Goal: Obtain resource: Obtain resource

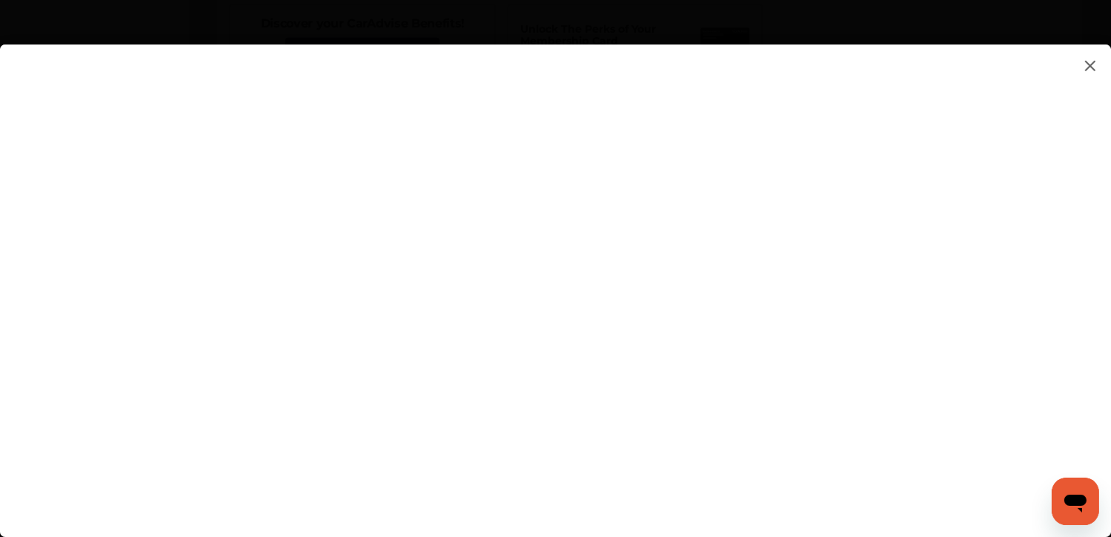
scroll to position [1726, 0]
click at [546, 217] on flutter-view at bounding box center [555, 275] width 1111 height 463
click at [1091, 64] on img at bounding box center [1091, 65] width 18 height 19
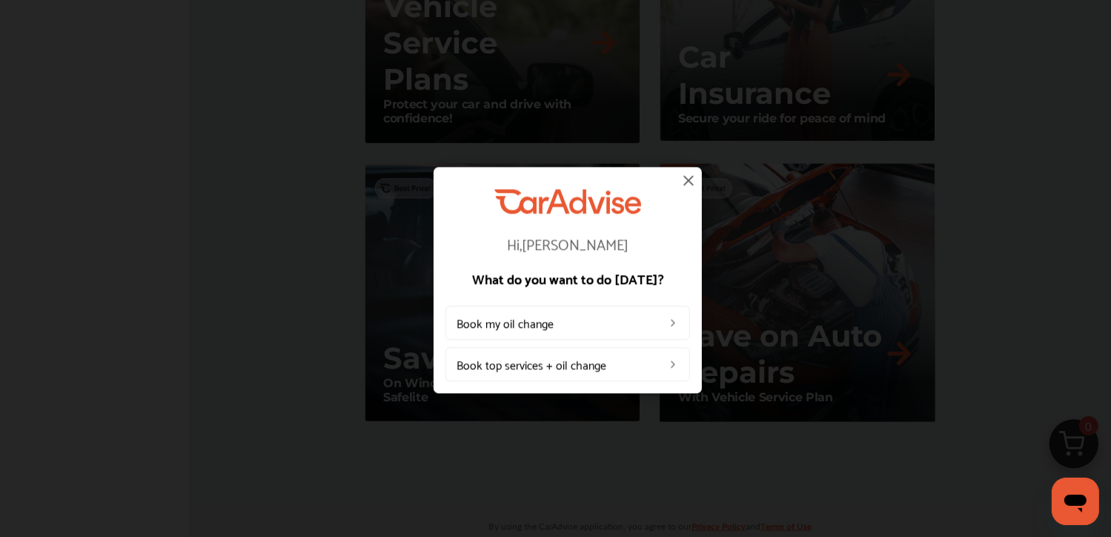
click at [687, 172] on img at bounding box center [689, 180] width 18 height 18
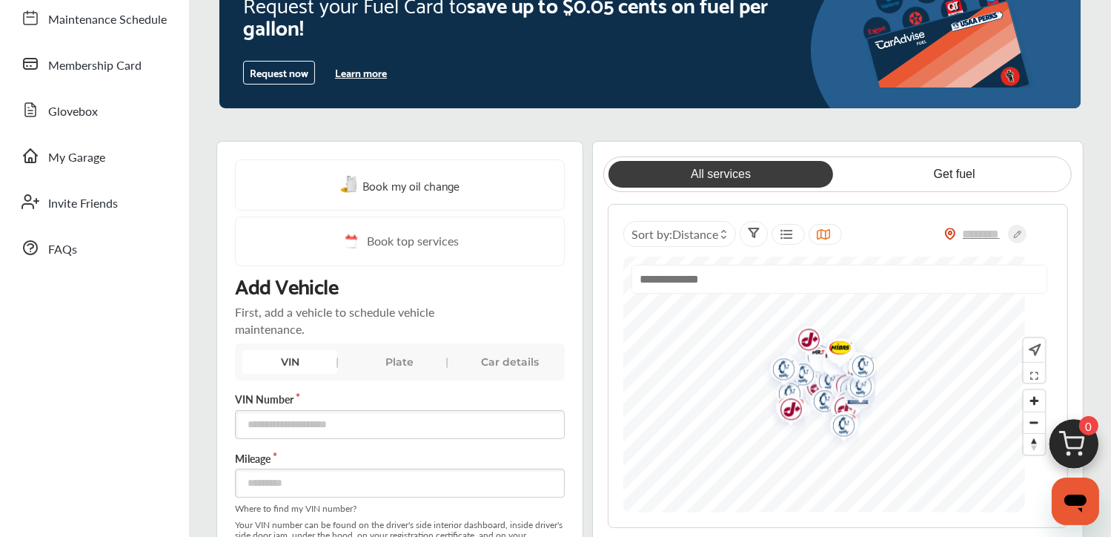
scroll to position [0, 0]
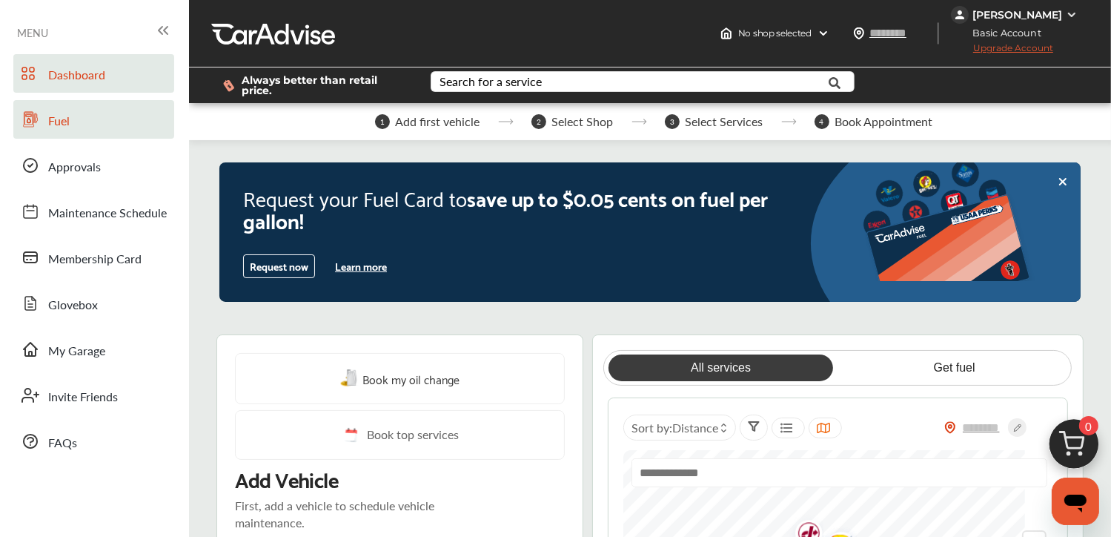
click at [58, 119] on span "Fuel" at bounding box center [59, 121] width 22 height 19
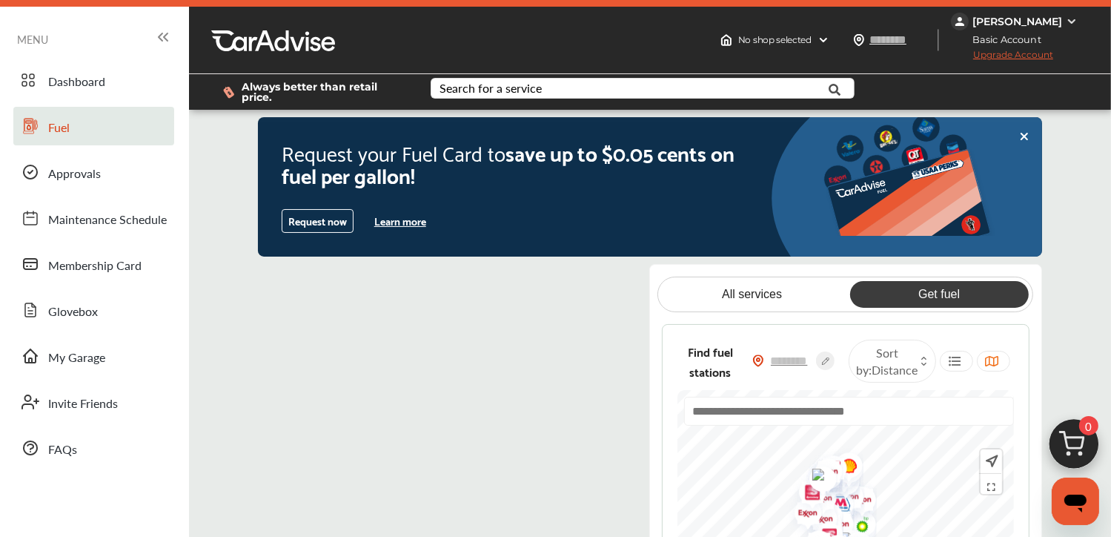
scroll to position [44, 0]
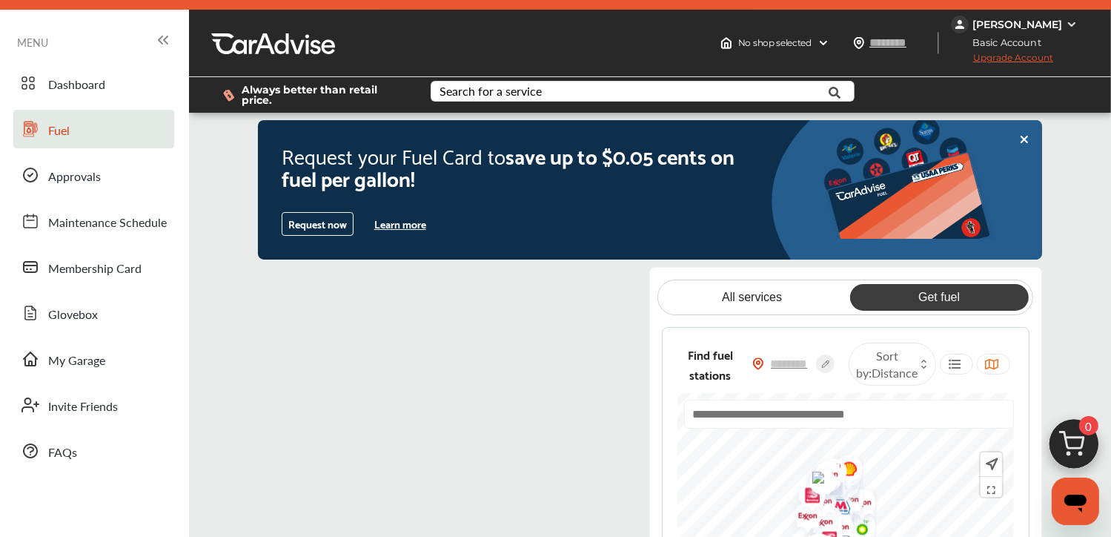
click at [390, 225] on button "Learn more" at bounding box center [401, 224] width 64 height 22
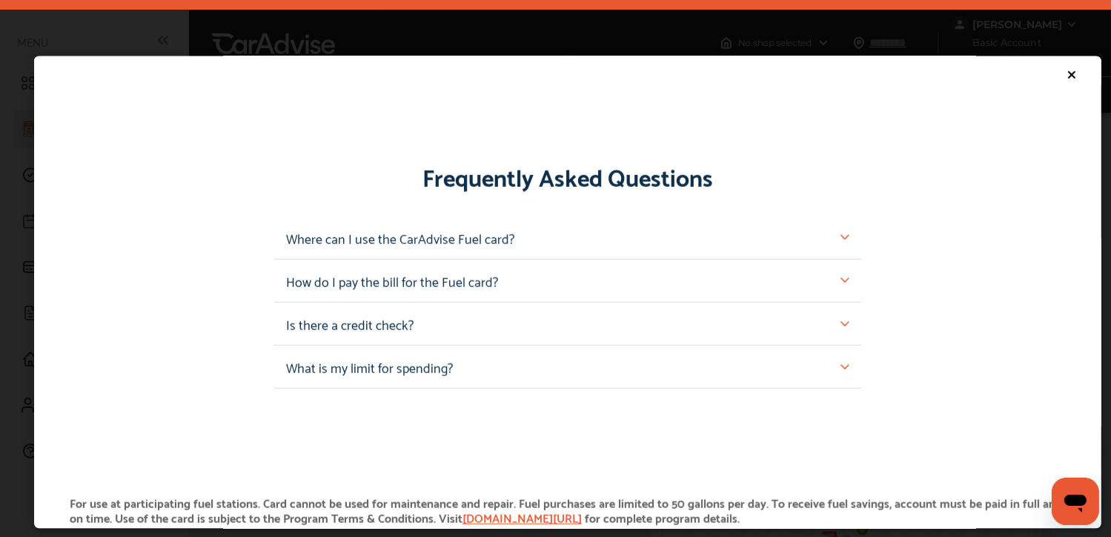
scroll to position [1335, 0]
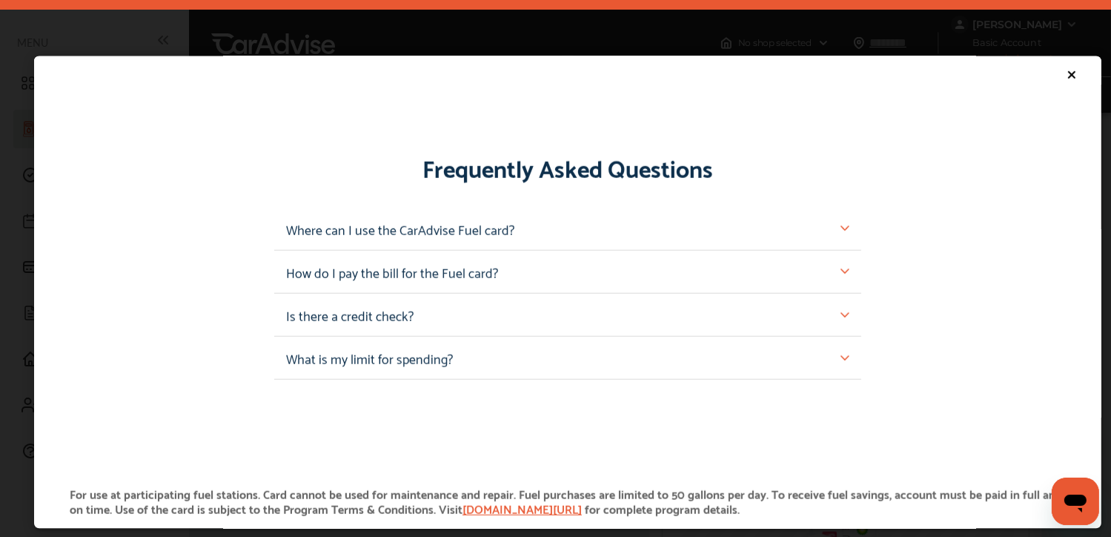
click at [841, 232] on img at bounding box center [845, 228] width 9 height 9
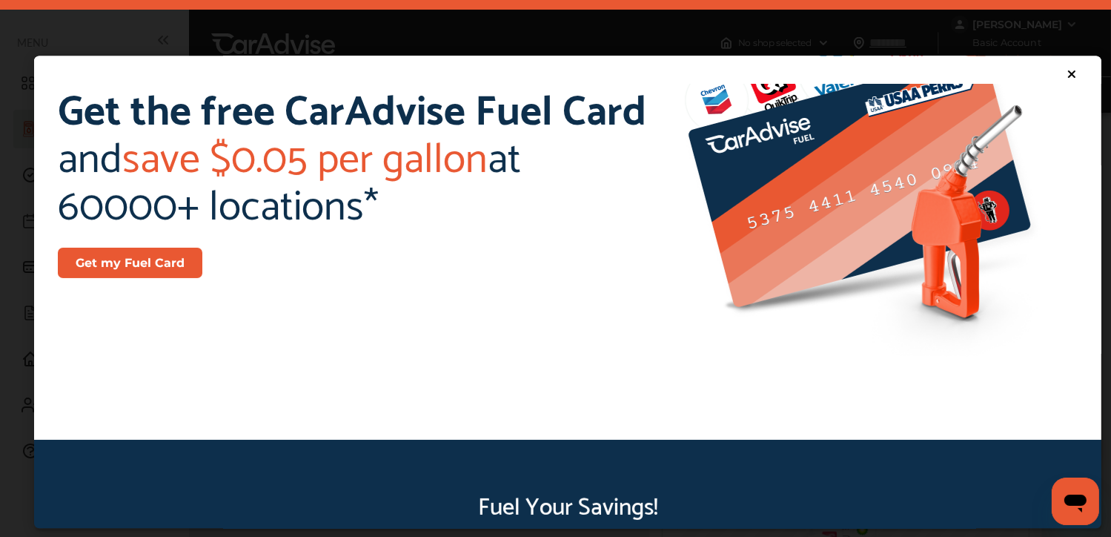
scroll to position [0, 0]
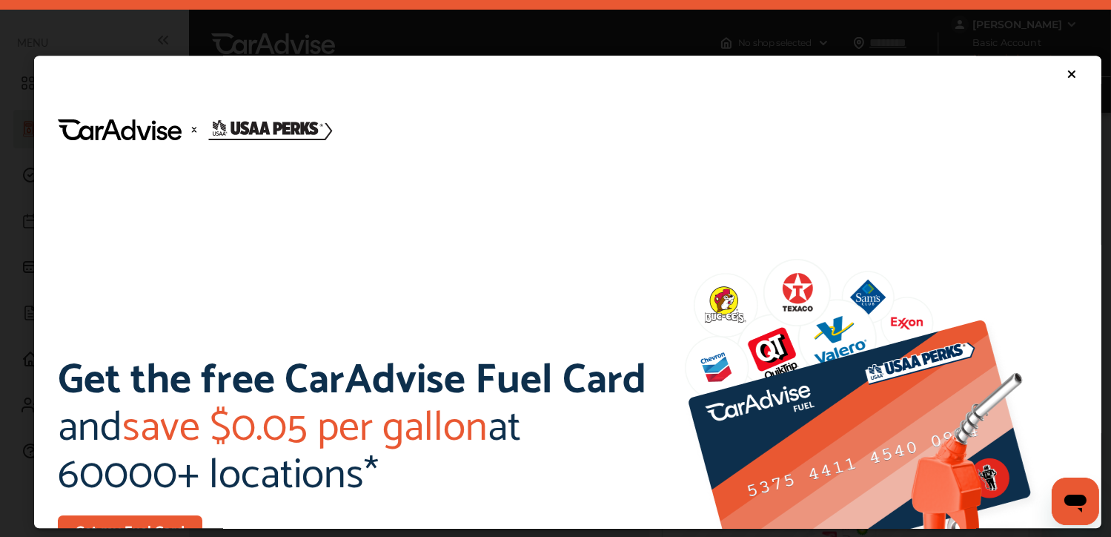
click at [1066, 76] on icon at bounding box center [1072, 74] width 12 height 12
